Goal: Transaction & Acquisition: Book appointment/travel/reservation

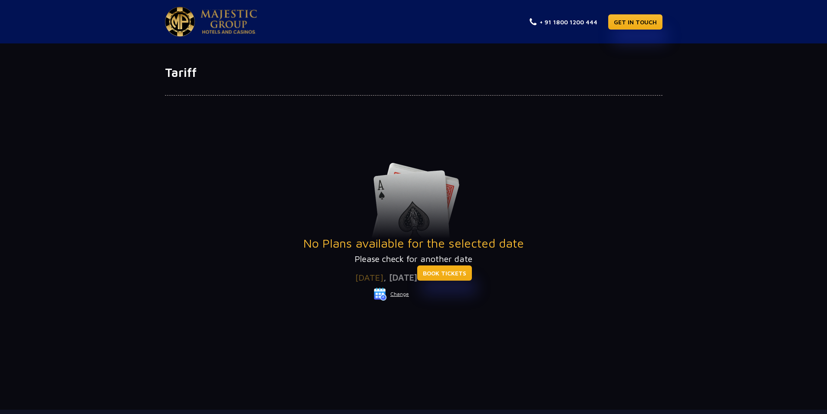
click at [469, 279] on link "BOOK TICKETS" at bounding box center [444, 272] width 55 height 15
